Goal: Task Accomplishment & Management: Use online tool/utility

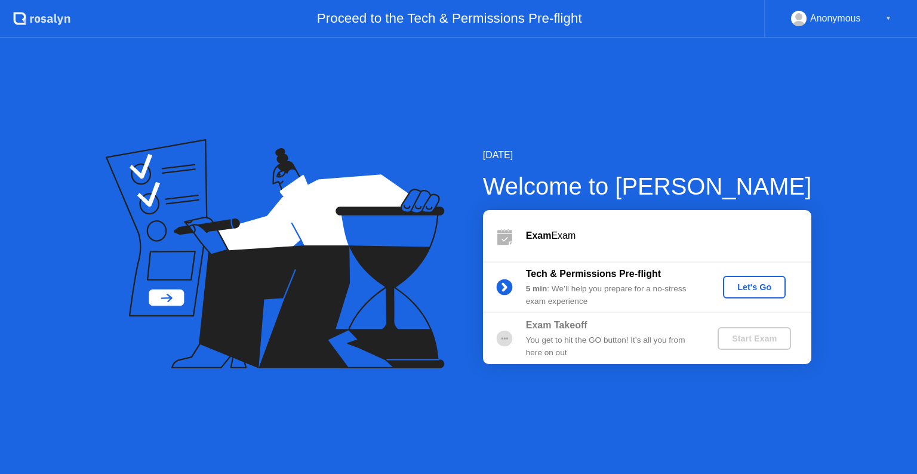
click at [750, 287] on div "Let's Go" at bounding box center [754, 287] width 53 height 10
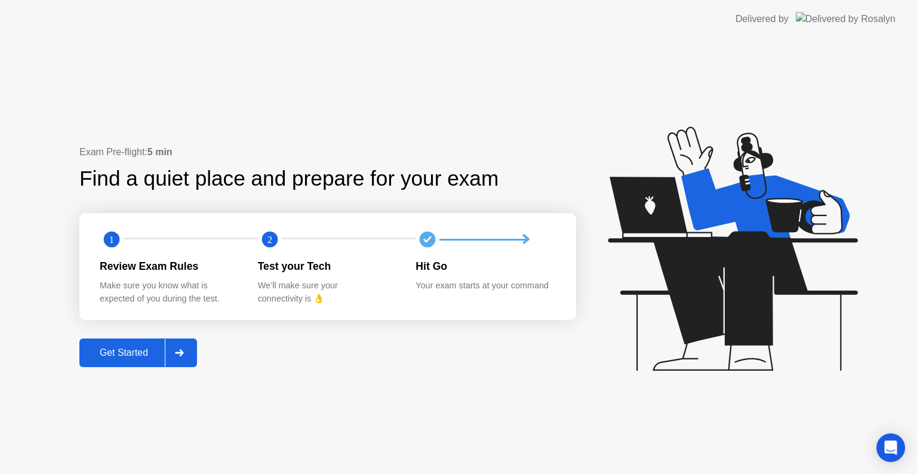
click at [127, 356] on div "Get Started" at bounding box center [124, 352] width 82 height 11
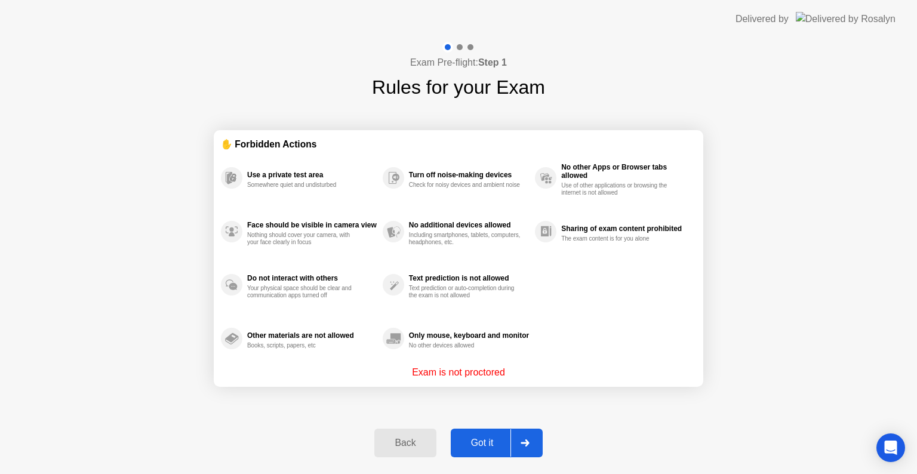
click at [497, 441] on div "Got it" at bounding box center [482, 443] width 56 height 11
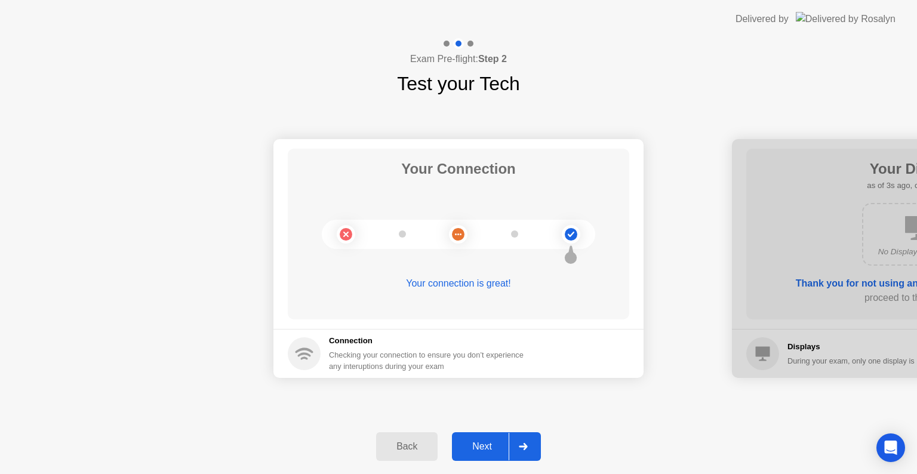
click at [476, 443] on div "Next" at bounding box center [481, 446] width 53 height 11
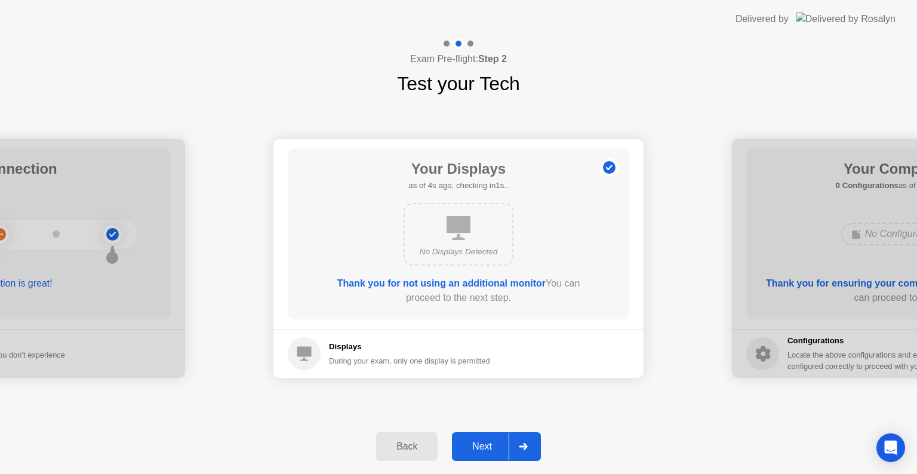
click at [476, 443] on div "Next" at bounding box center [481, 446] width 53 height 11
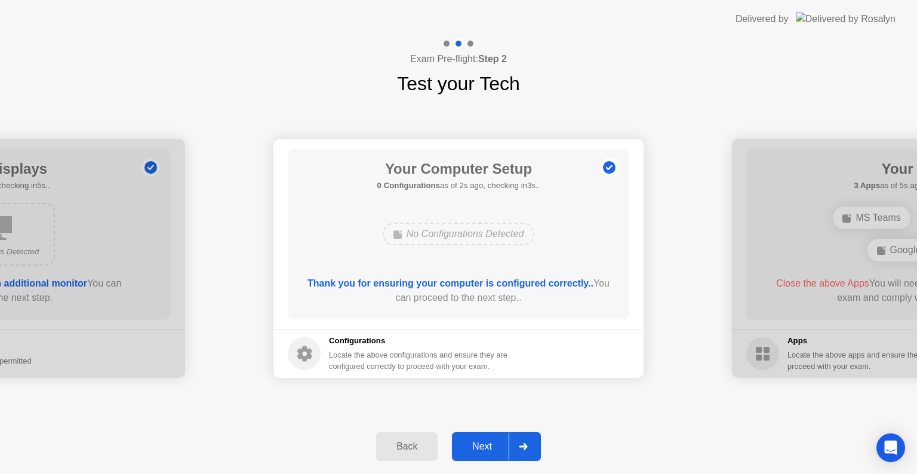
click at [488, 441] on div "Next" at bounding box center [481, 446] width 53 height 11
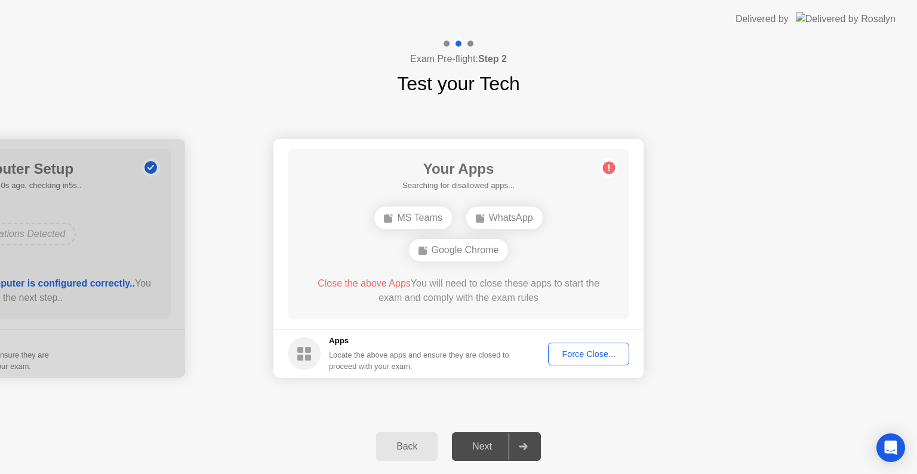
click at [589, 356] on div "Force Close..." at bounding box center [588, 354] width 73 height 10
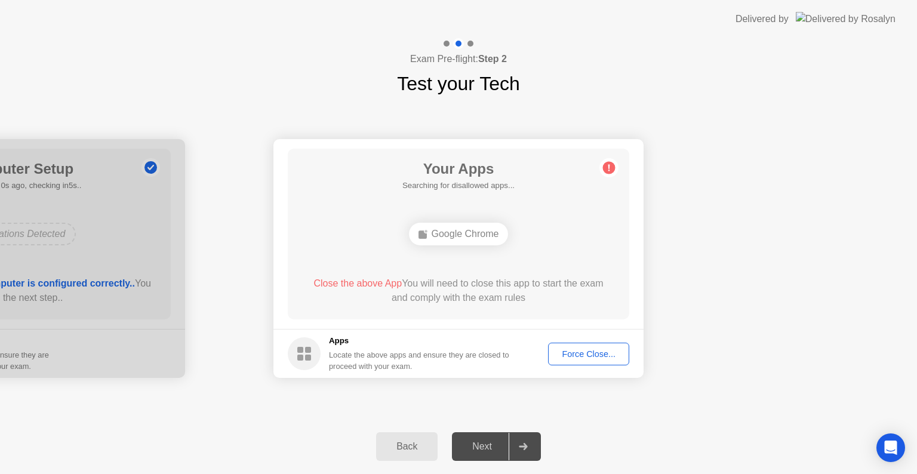
click at [584, 354] on div "Force Close..." at bounding box center [588, 354] width 73 height 10
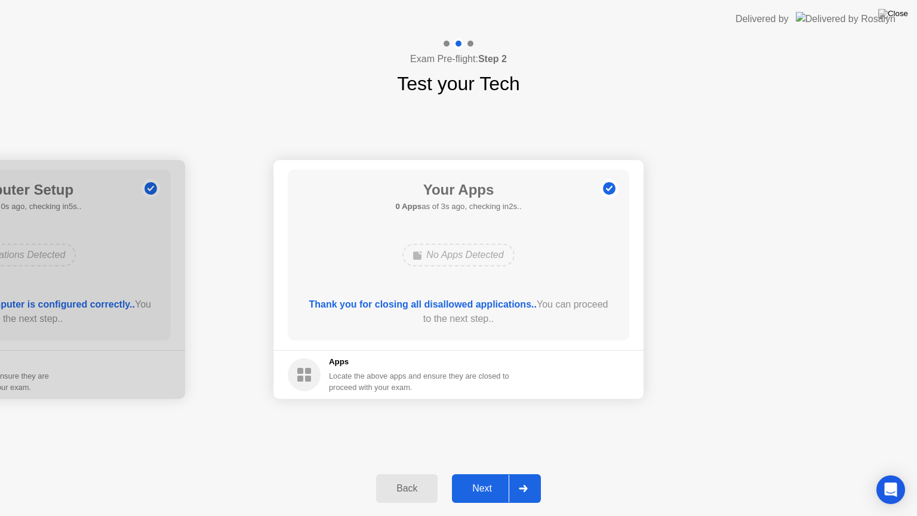
click at [486, 473] on div "Next" at bounding box center [481, 488] width 53 height 11
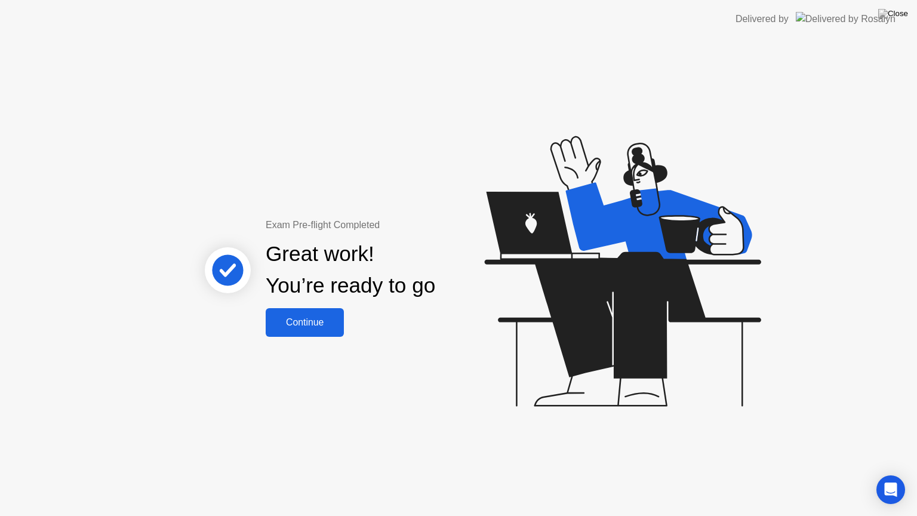
click at [288, 321] on div "Continue" at bounding box center [304, 322] width 71 height 11
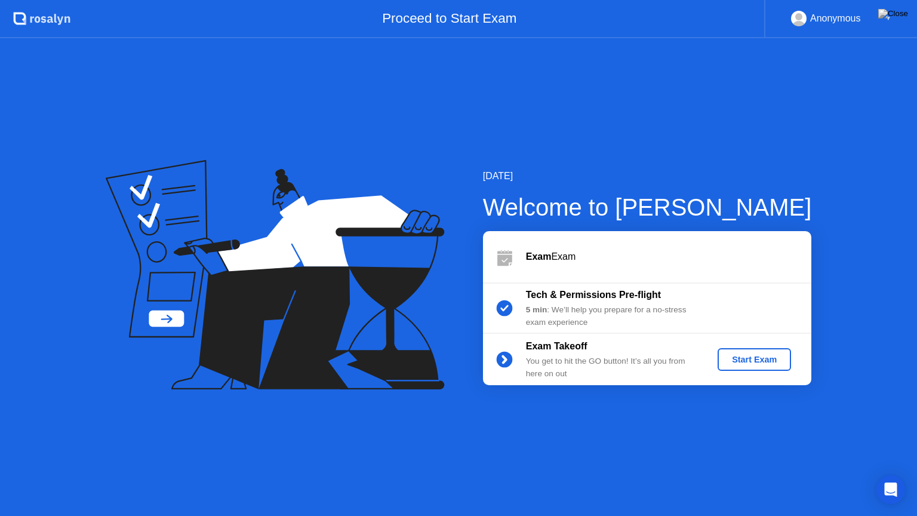
click at [764, 358] on div "Start Exam" at bounding box center [754, 360] width 64 height 10
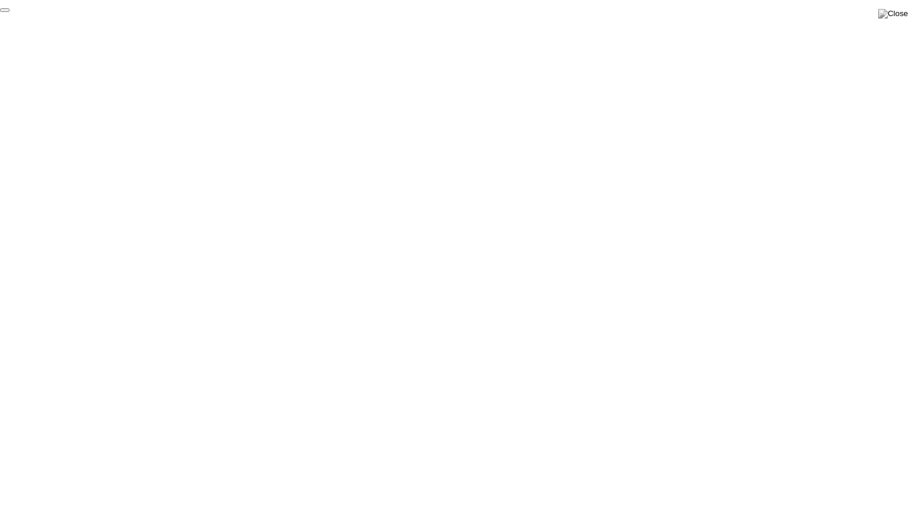
click at [10, 12] on button "End Proctoring Session" at bounding box center [5, 10] width 10 height 4
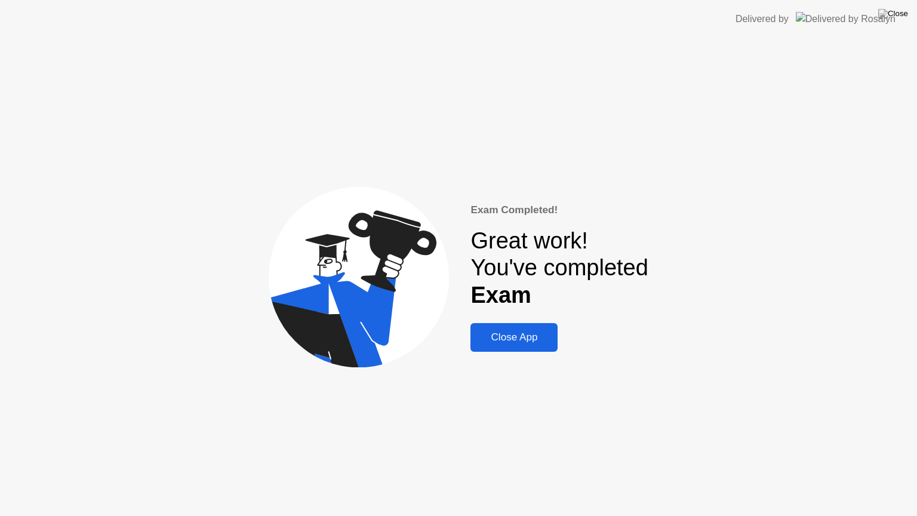
click at [529, 338] on div "Close App" at bounding box center [514, 337] width 80 height 12
